Goal: Share content

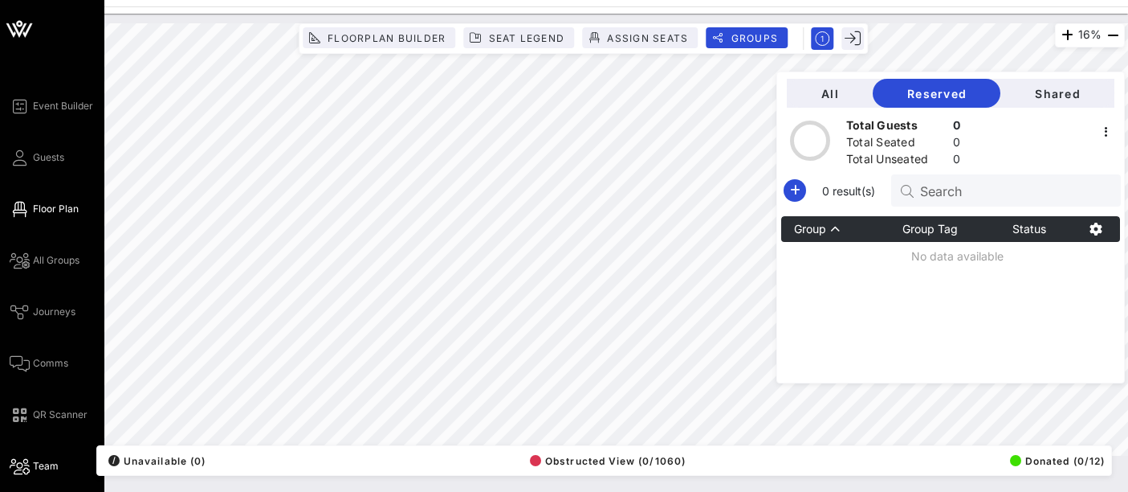
click at [50, 459] on span "Team" at bounding box center [46, 466] width 26 height 14
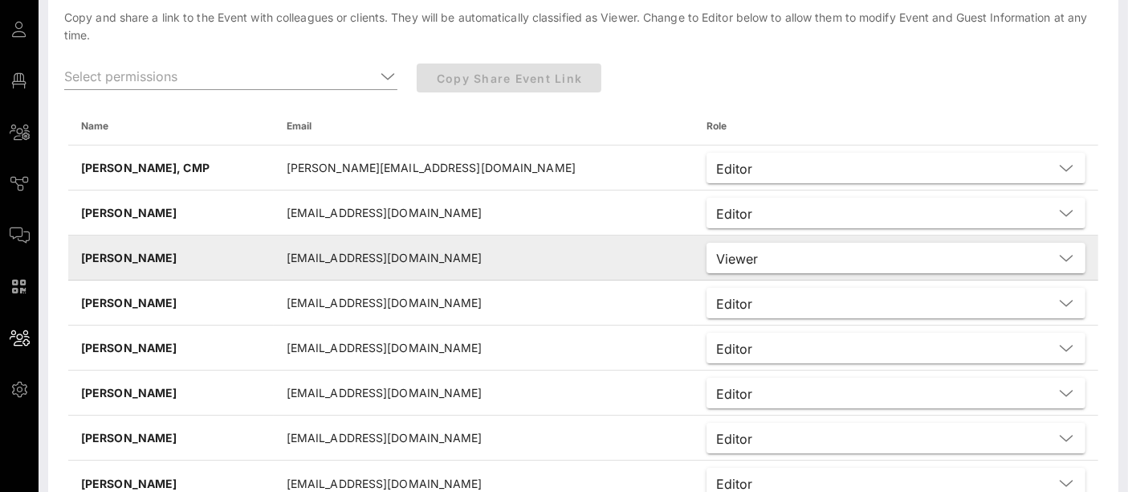
scroll to position [169, 0]
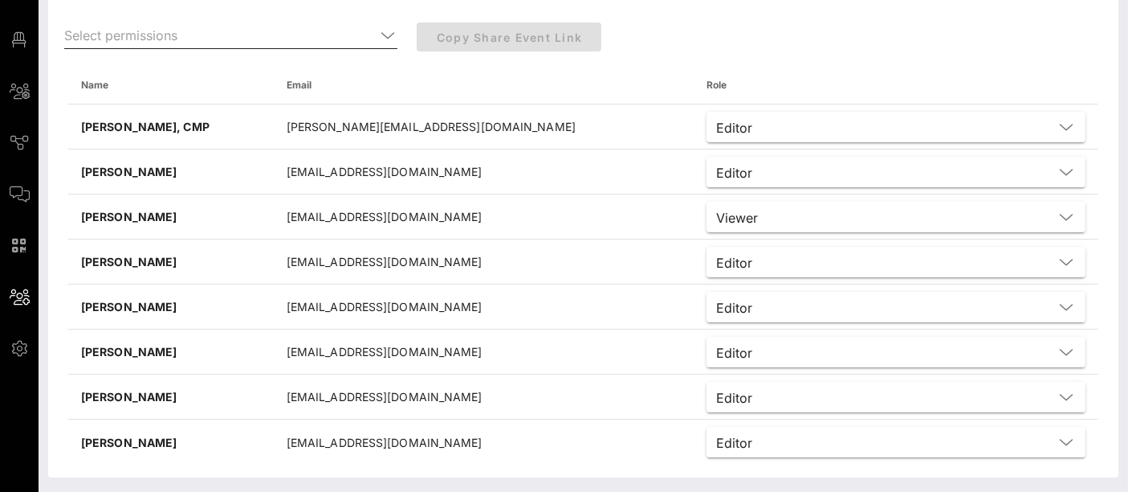
click at [386, 42] on icon at bounding box center [388, 35] width 14 height 19
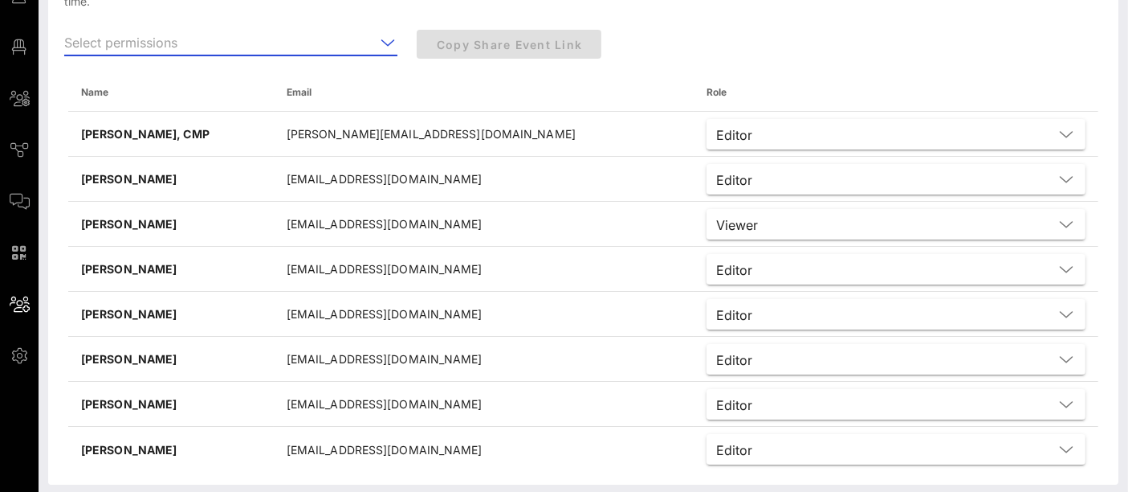
click at [387, 39] on icon at bounding box center [388, 42] width 14 height 19
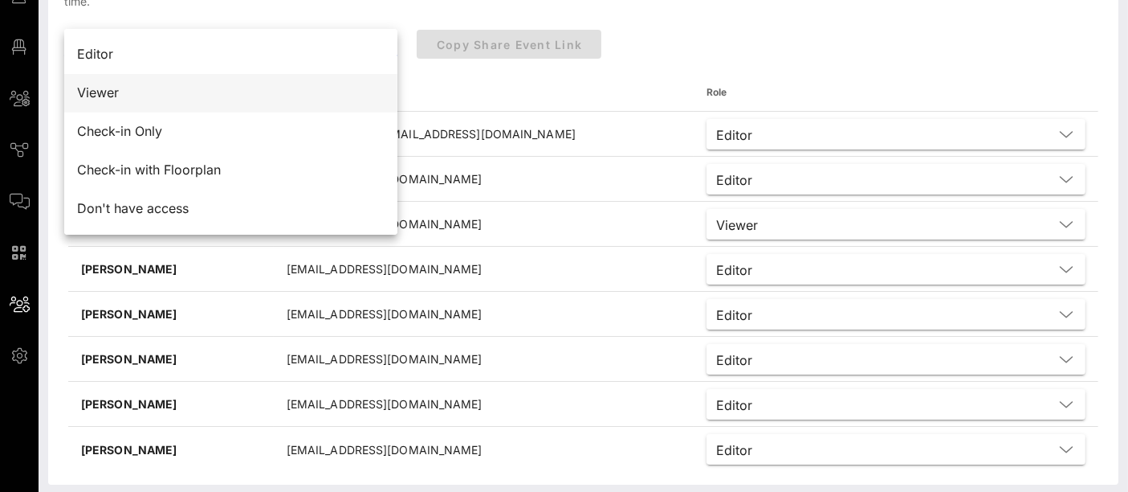
click at [269, 100] on div "Viewer" at bounding box center [231, 92] width 308 height 35
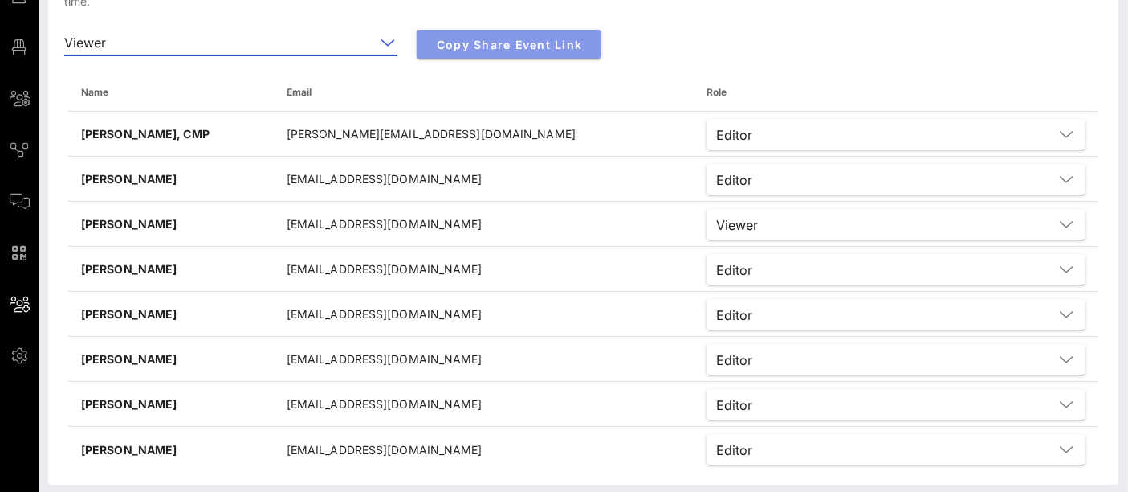
click at [516, 44] on span "Copy Share Event Link" at bounding box center [509, 45] width 159 height 14
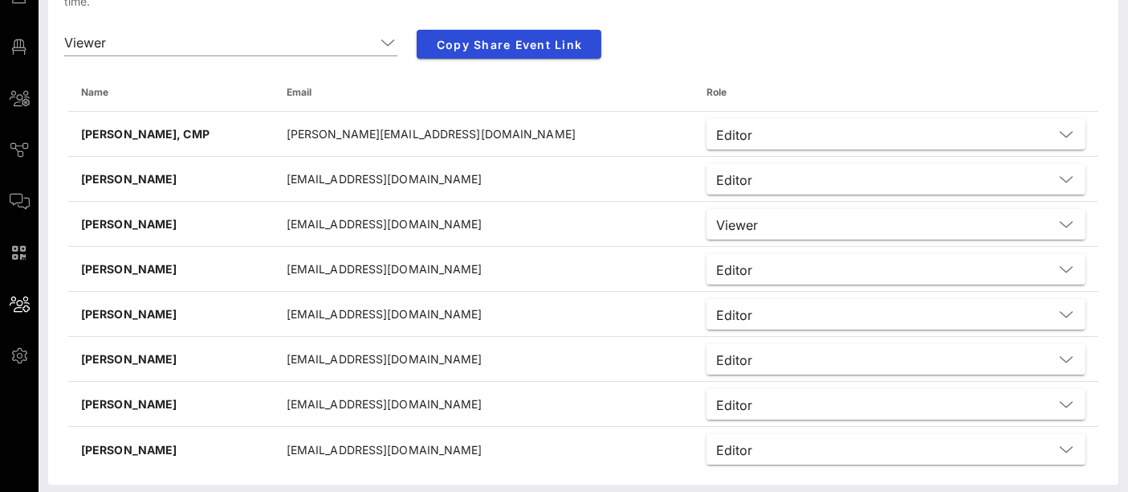
scroll to position [0, 0]
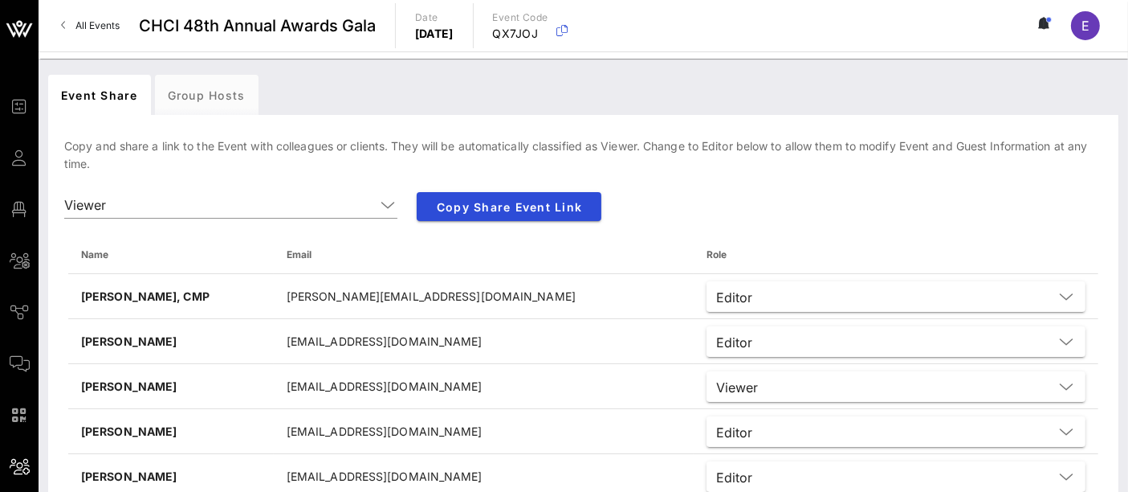
click at [108, 28] on span "All Events" at bounding box center [97, 25] width 44 height 12
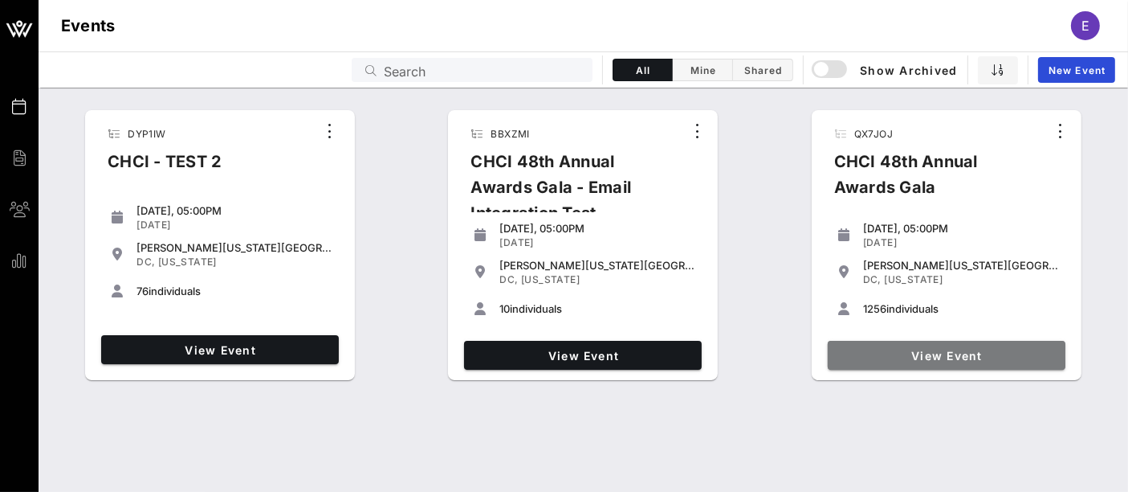
click at [900, 358] on span "View Event" at bounding box center [947, 356] width 225 height 14
click at [883, 359] on span "View Event" at bounding box center [947, 356] width 225 height 14
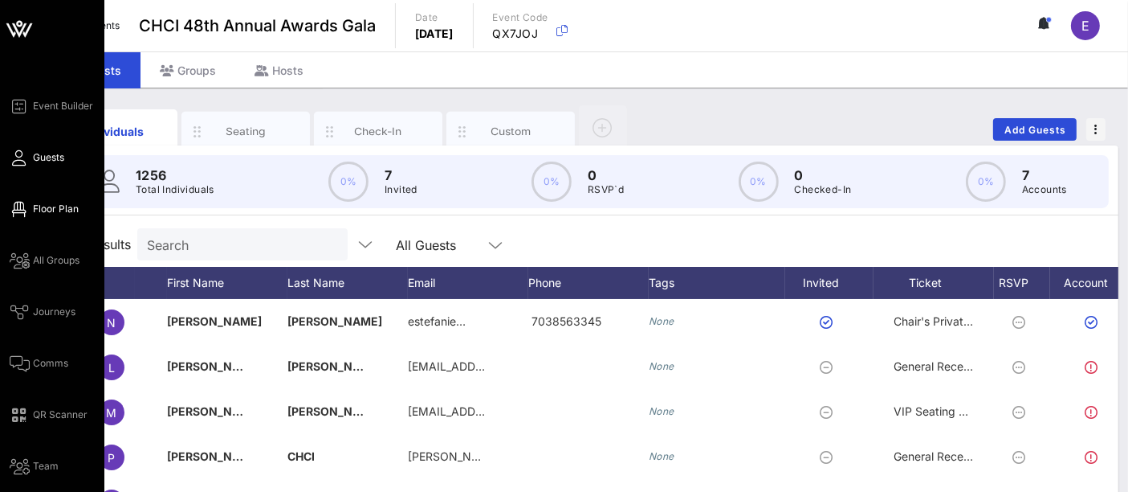
click at [56, 213] on span "Floor Plan" at bounding box center [56, 209] width 46 height 14
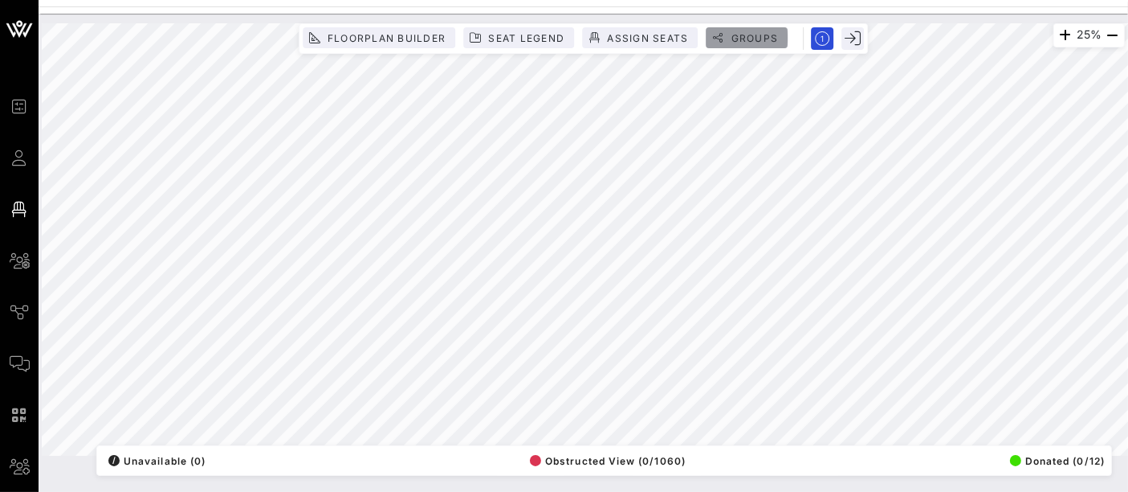
click at [749, 40] on span "Groups" at bounding box center [754, 38] width 48 height 12
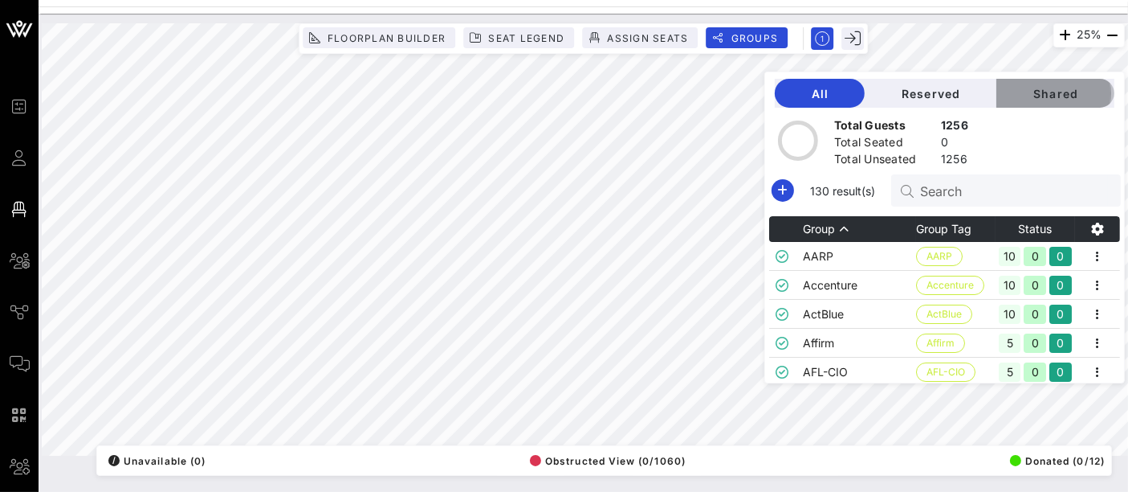
click at [1063, 91] on span "Shared" at bounding box center [1056, 94] width 92 height 14
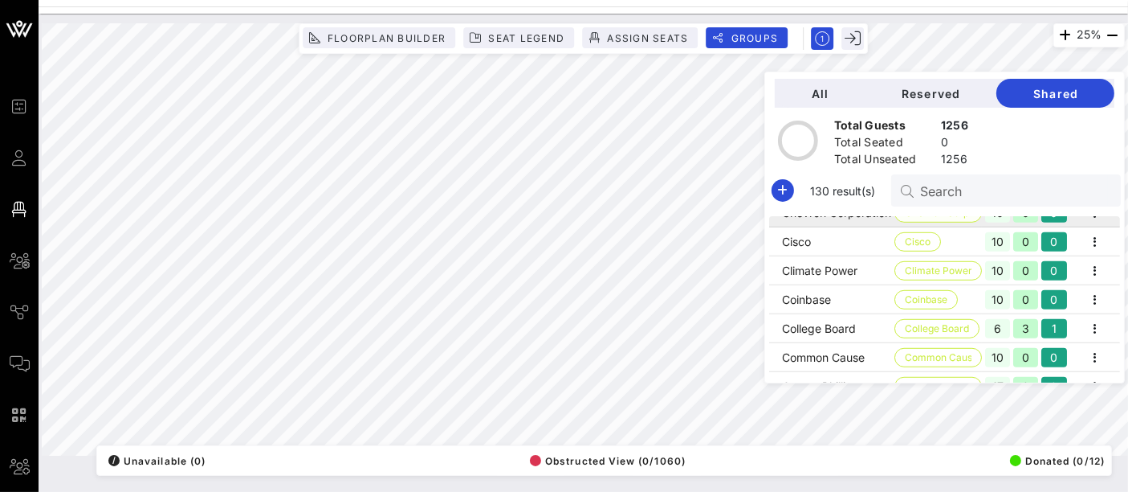
scroll to position [1201, 0]
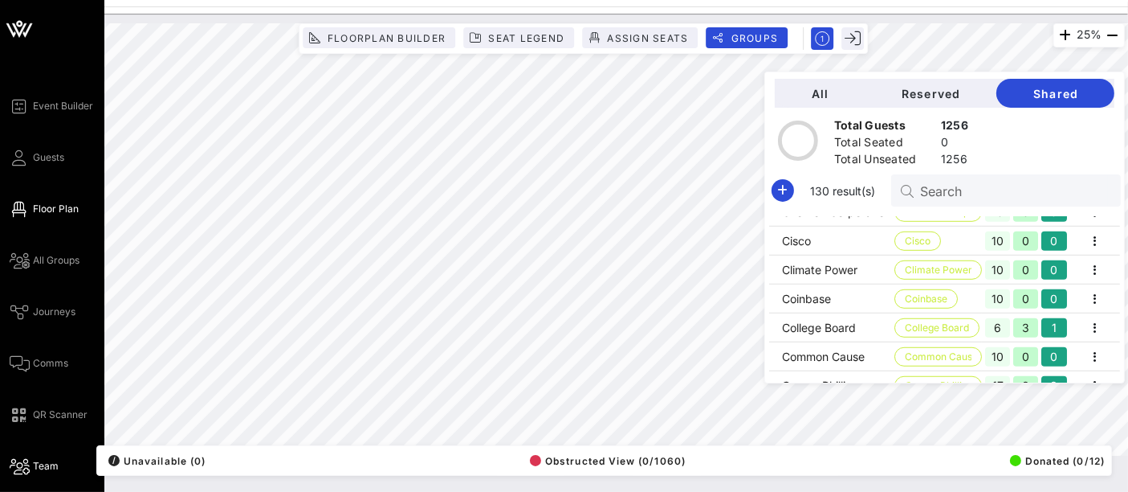
click at [39, 467] on span "Team" at bounding box center [46, 466] width 26 height 14
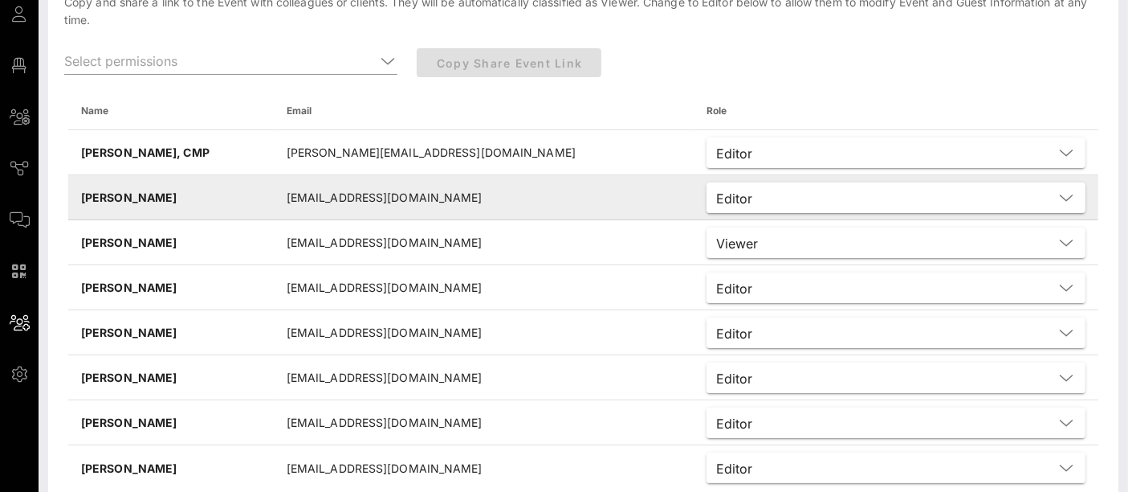
scroll to position [169, 0]
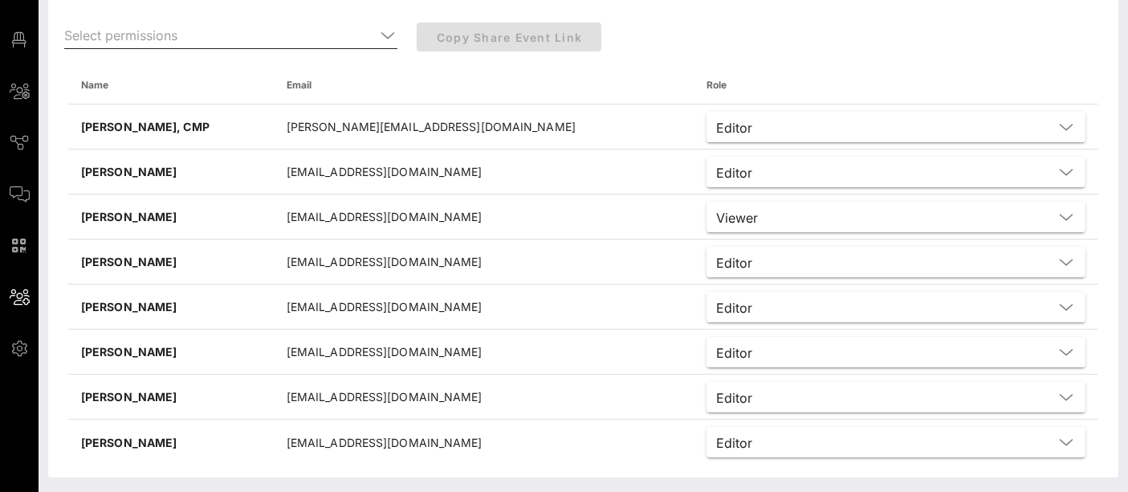
click at [385, 37] on icon at bounding box center [388, 35] width 14 height 19
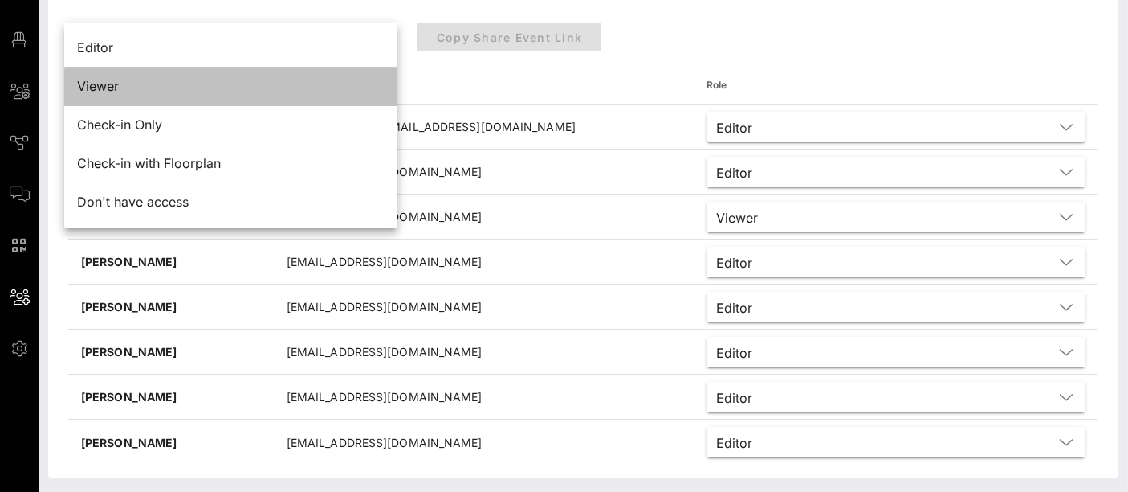
click at [291, 87] on div "Viewer" at bounding box center [231, 86] width 308 height 15
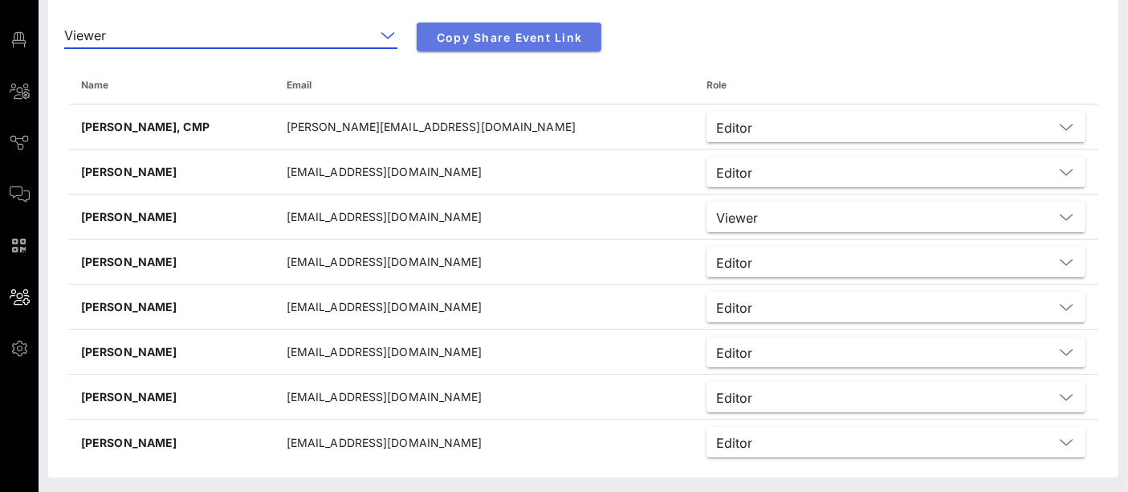
click at [515, 43] on button "Copy Share Event Link" at bounding box center [509, 36] width 185 height 29
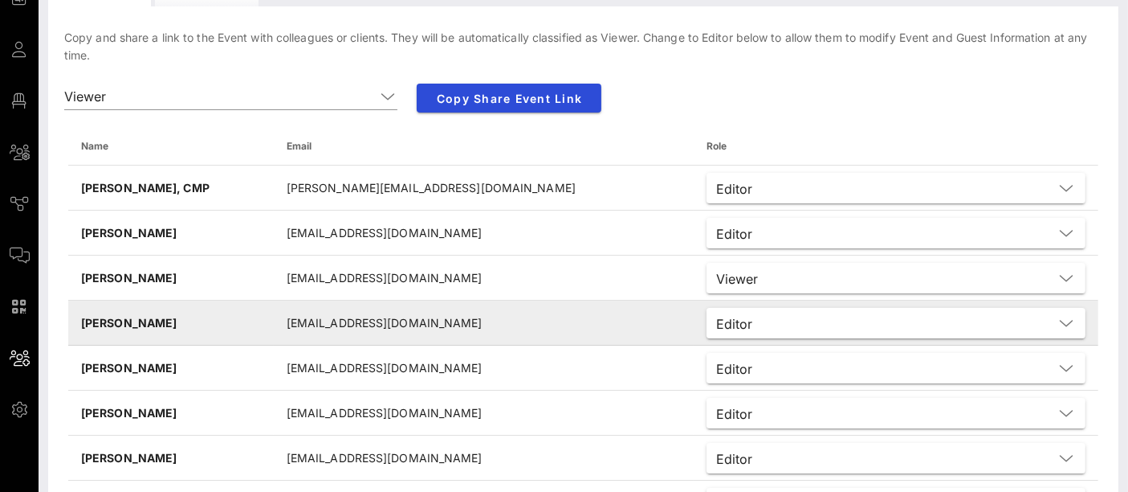
scroll to position [0, 0]
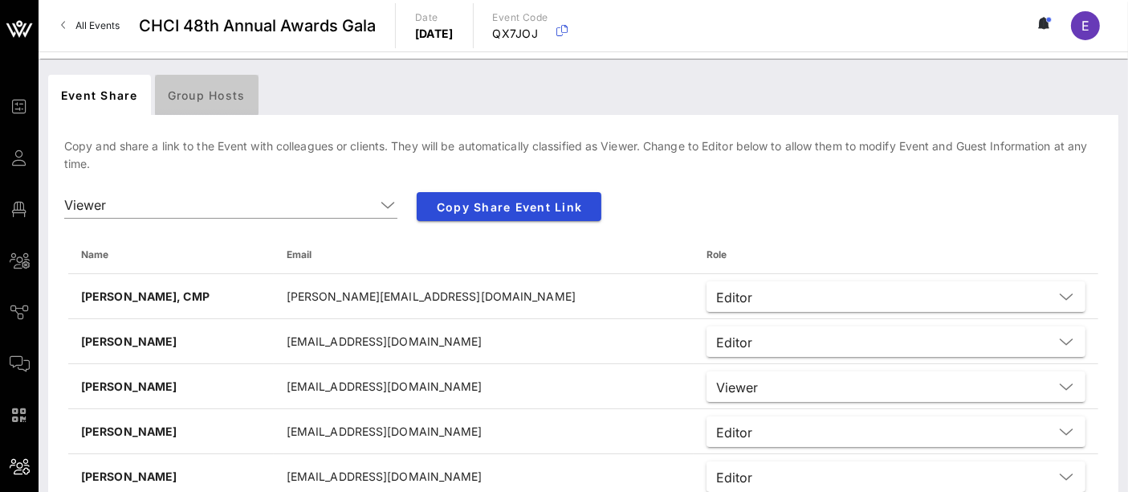
click at [202, 98] on div "Group Hosts" at bounding box center [207, 95] width 104 height 40
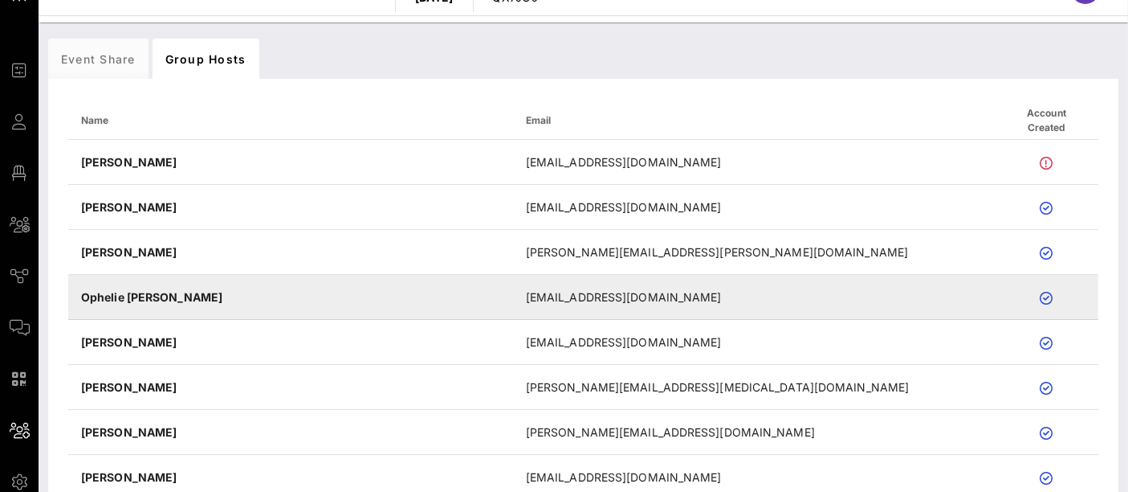
scroll to position [32, 0]
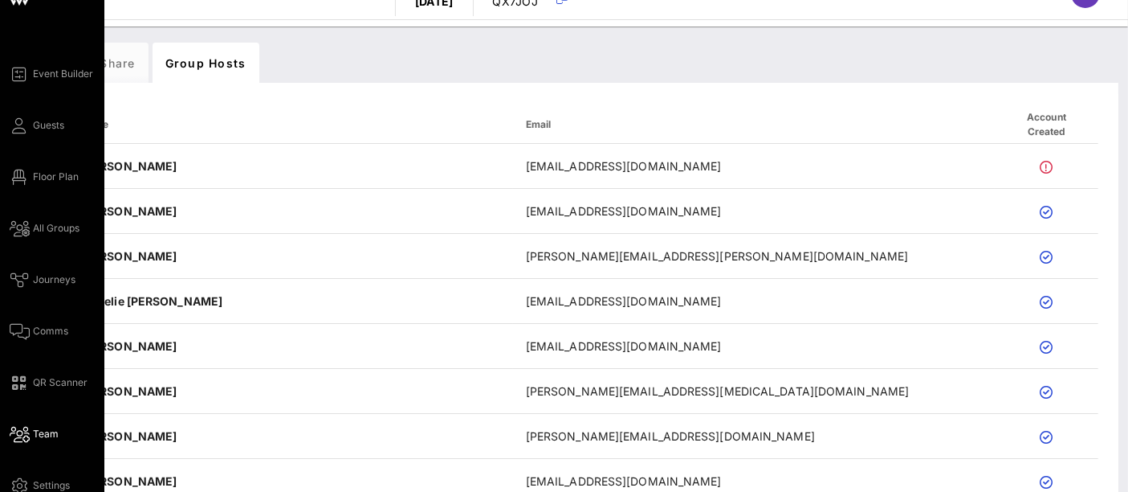
click at [50, 437] on span "Team" at bounding box center [46, 433] width 26 height 14
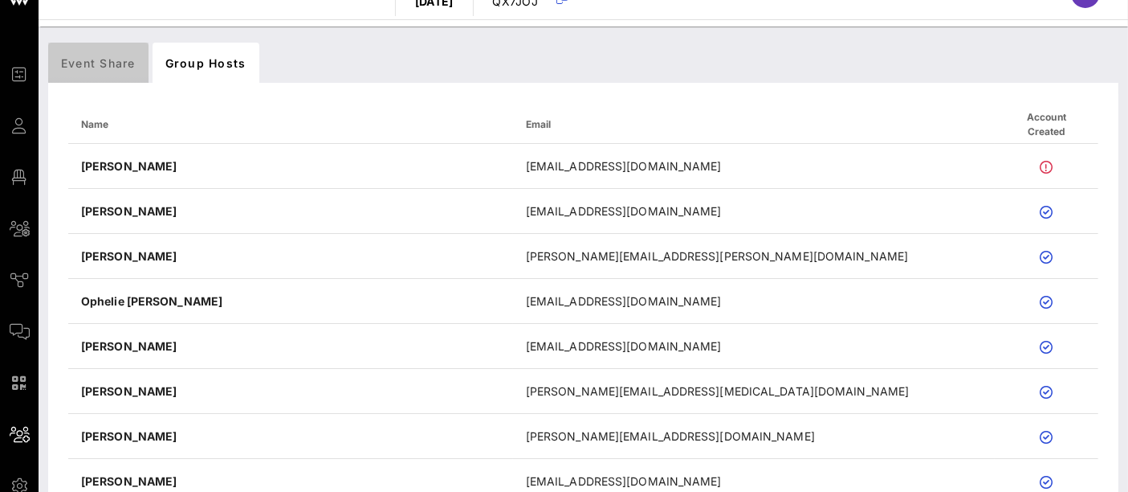
click at [121, 51] on div "Event Share" at bounding box center [98, 63] width 100 height 40
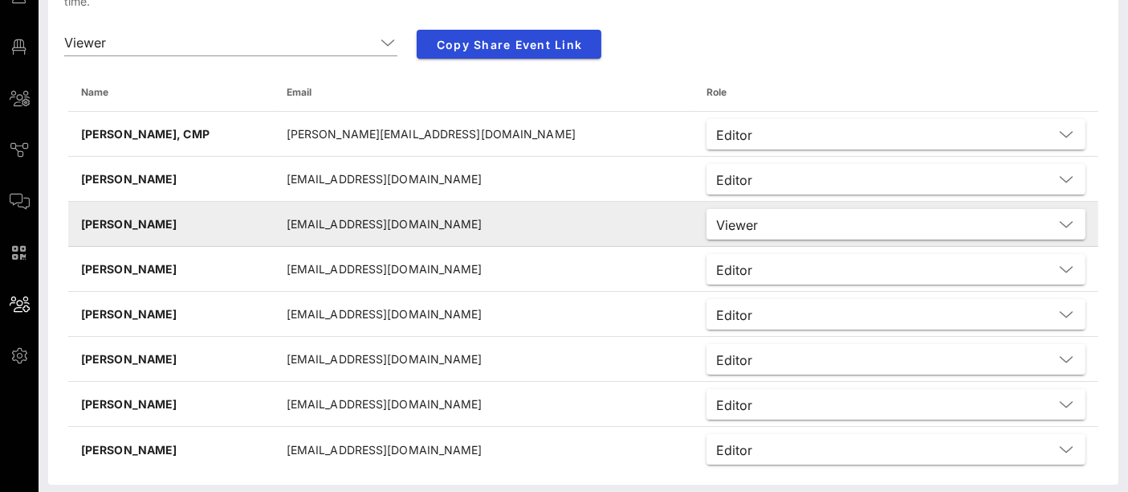
scroll to position [169, 0]
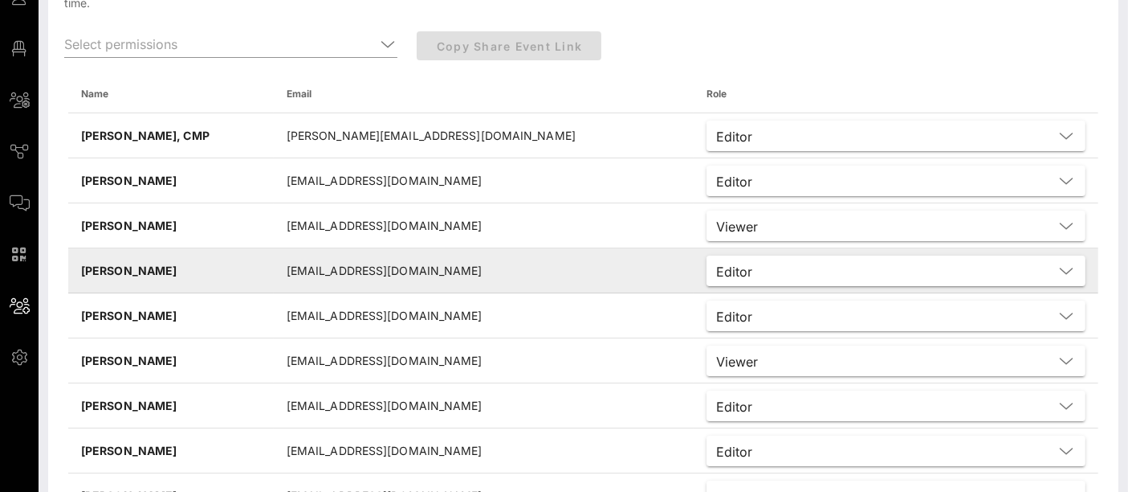
scroll to position [160, 0]
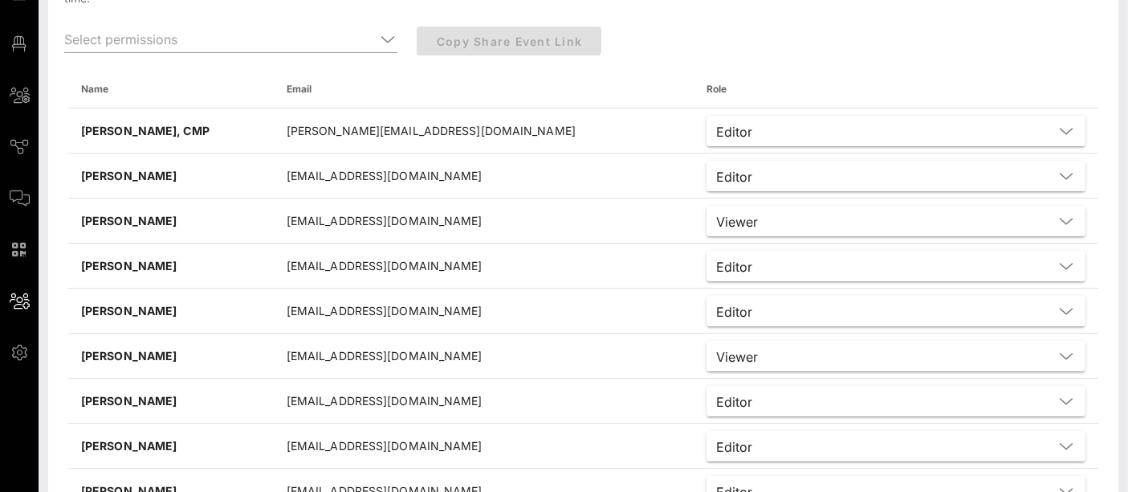
scroll to position [165, 0]
